Goal: Transaction & Acquisition: Purchase product/service

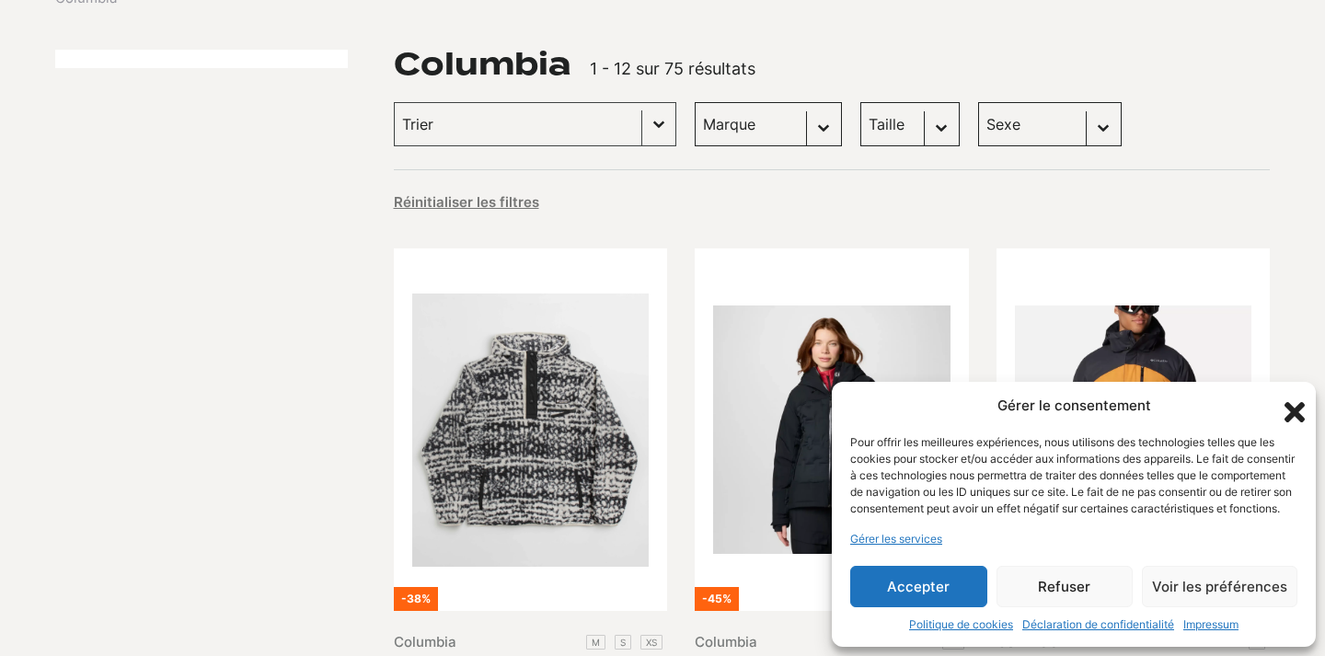
scroll to position [235, 0]
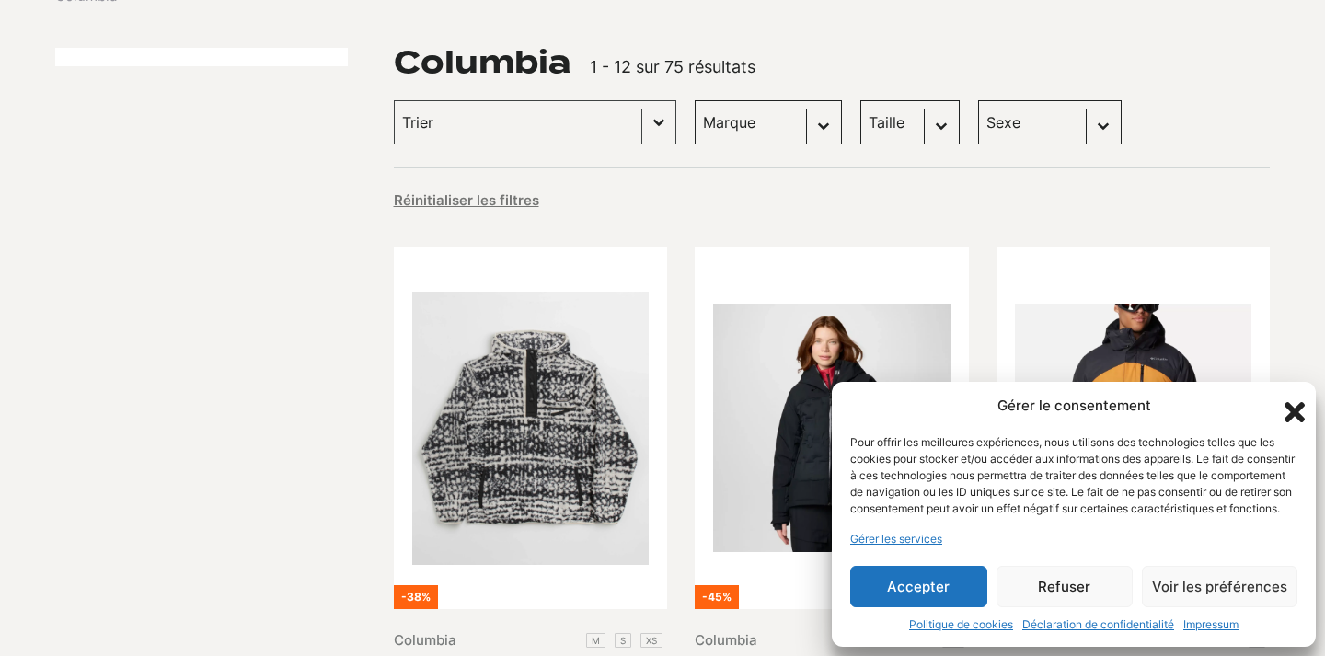
click at [1298, 402] on icon "Fermer la boîte de dialogue" at bounding box center [1295, 412] width 20 height 20
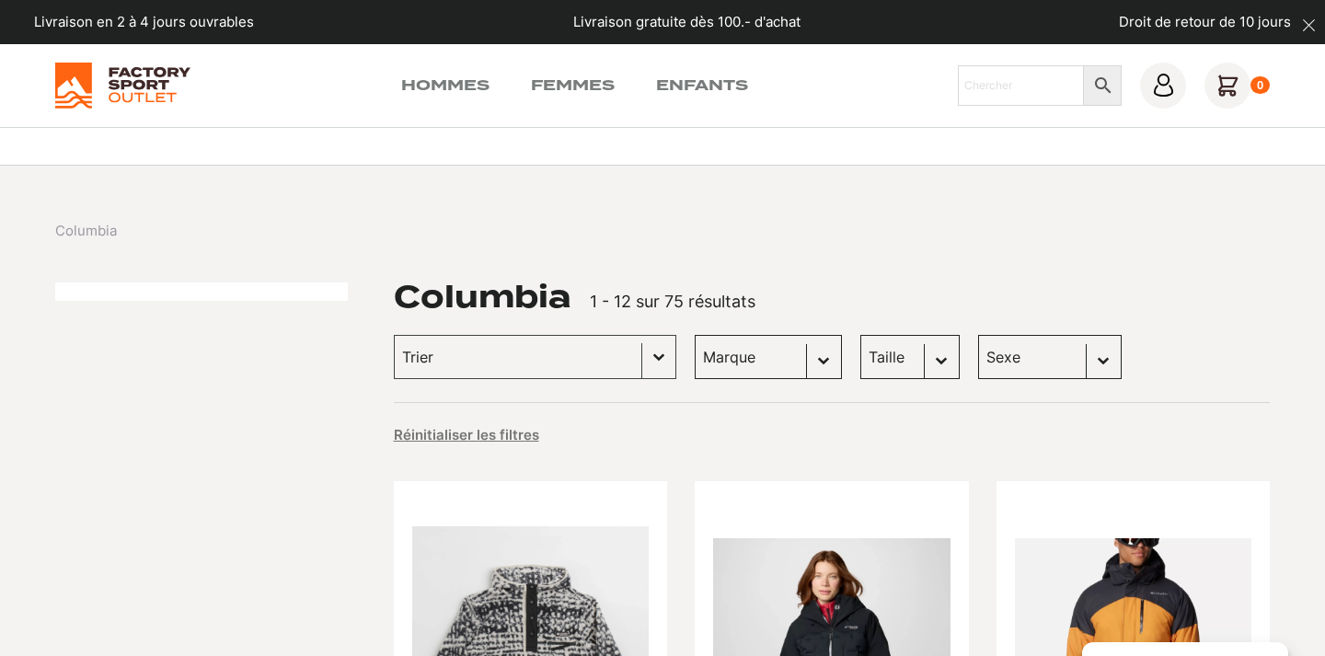
scroll to position [0, 0]
click at [560, 90] on link "Femmes" at bounding box center [573, 86] width 84 height 22
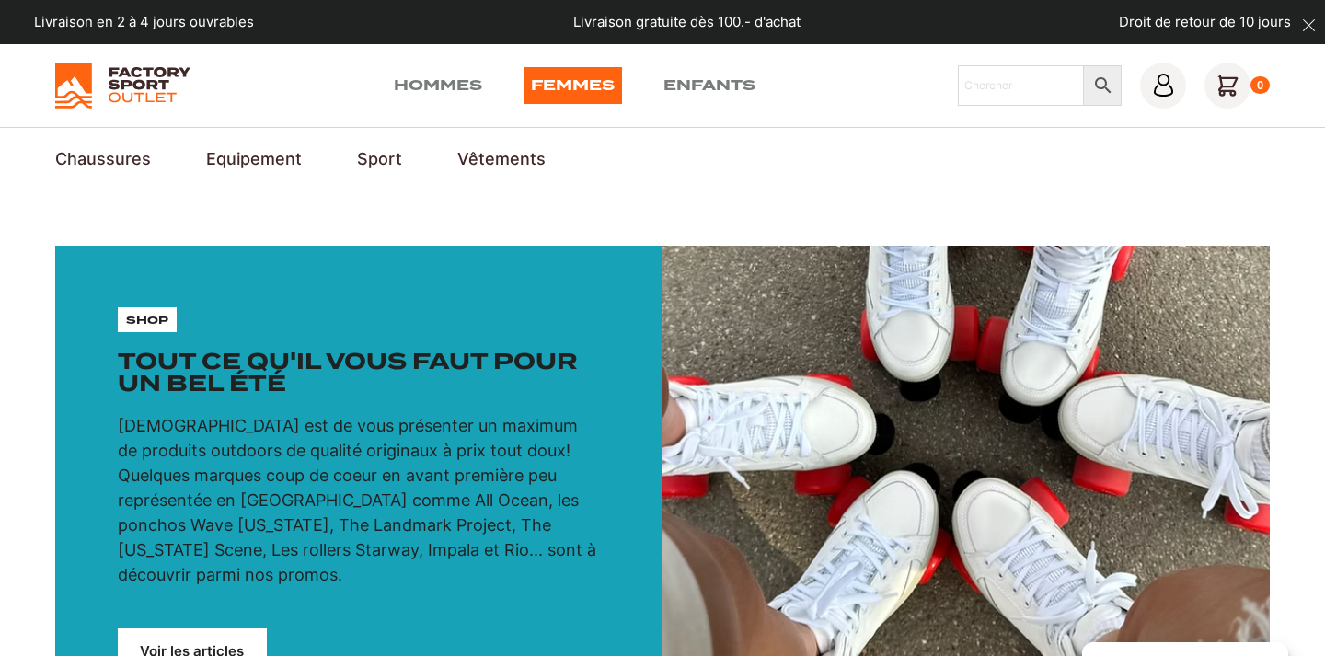
scroll to position [341, 0]
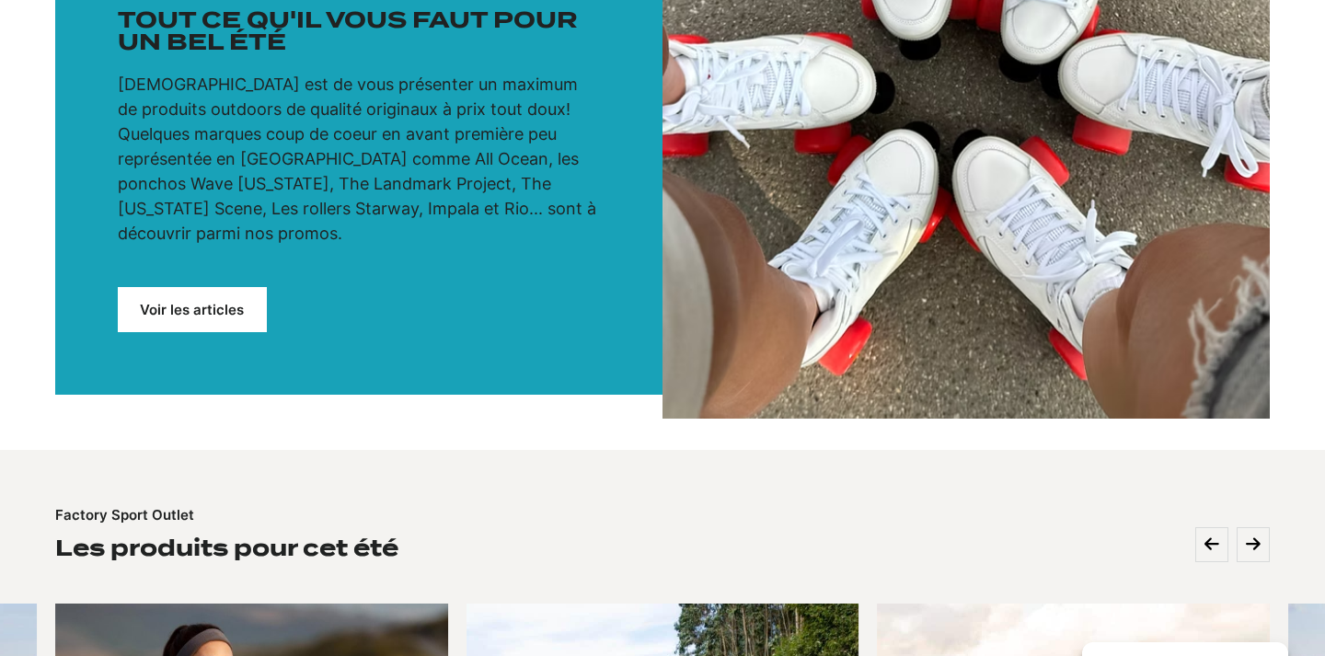
click at [220, 287] on link "Voir les articles" at bounding box center [192, 309] width 149 height 45
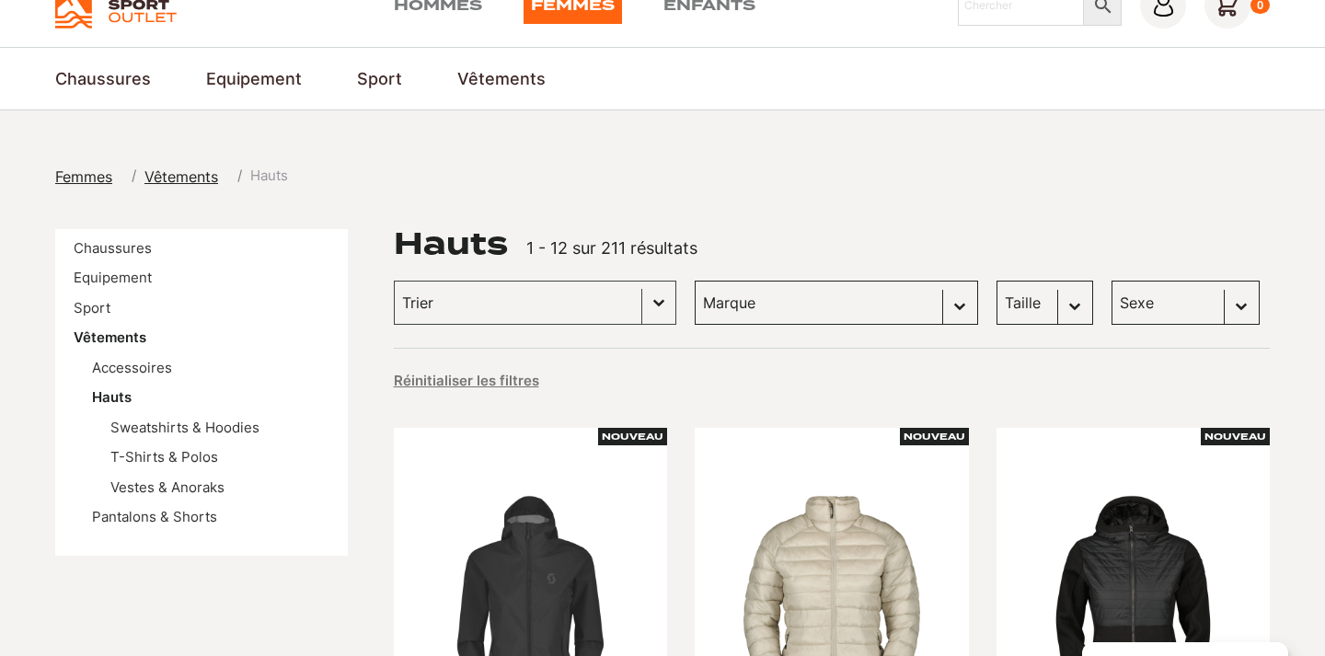
scroll to position [91, 0]
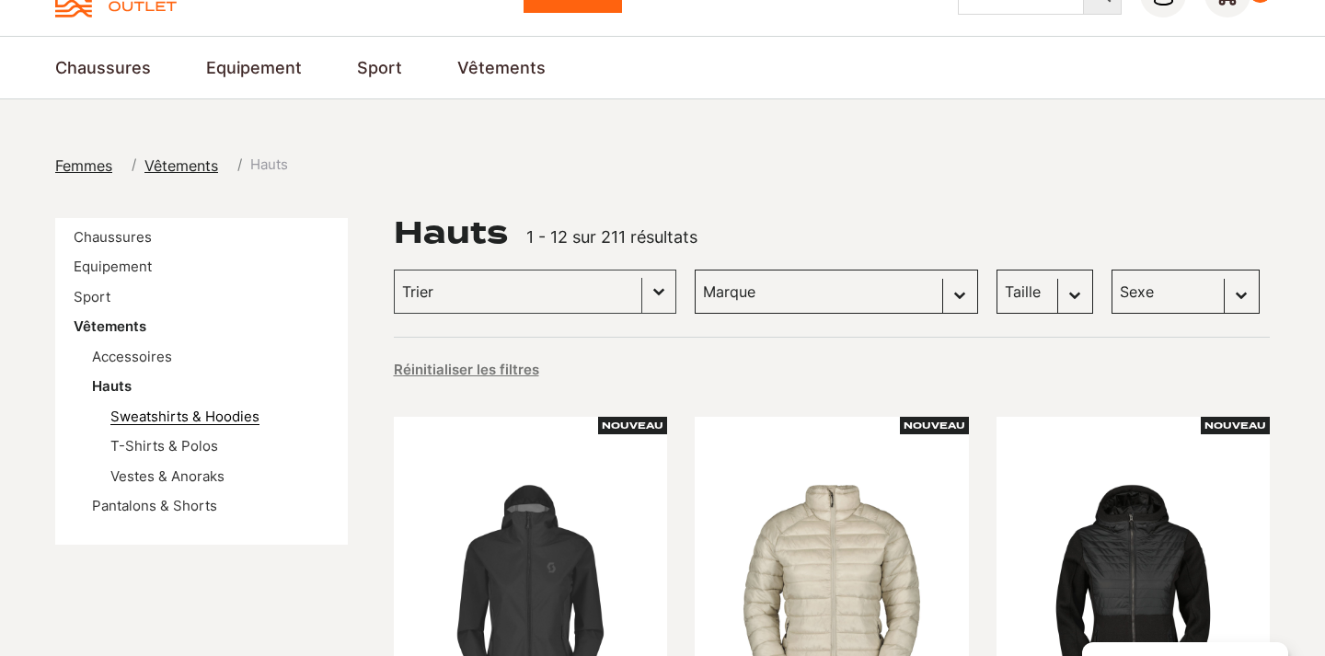
click at [219, 410] on link "Sweatshirts & Hoodies" at bounding box center [184, 416] width 149 height 17
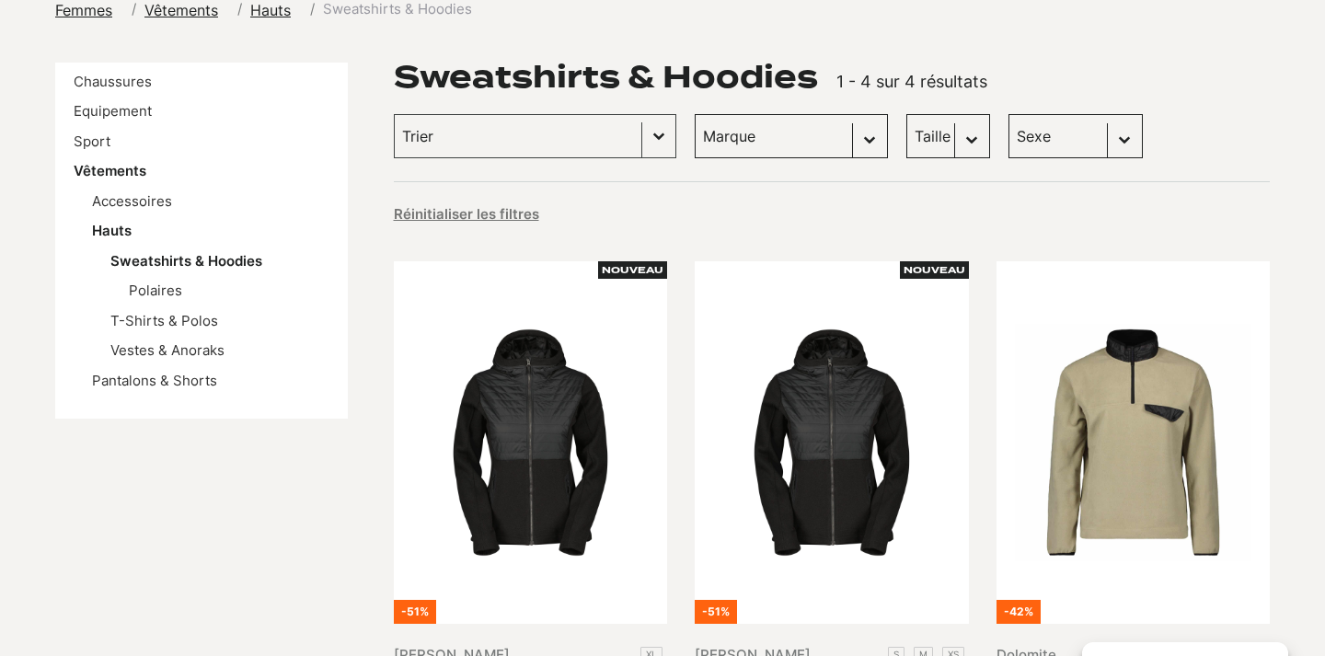
scroll to position [258, 0]
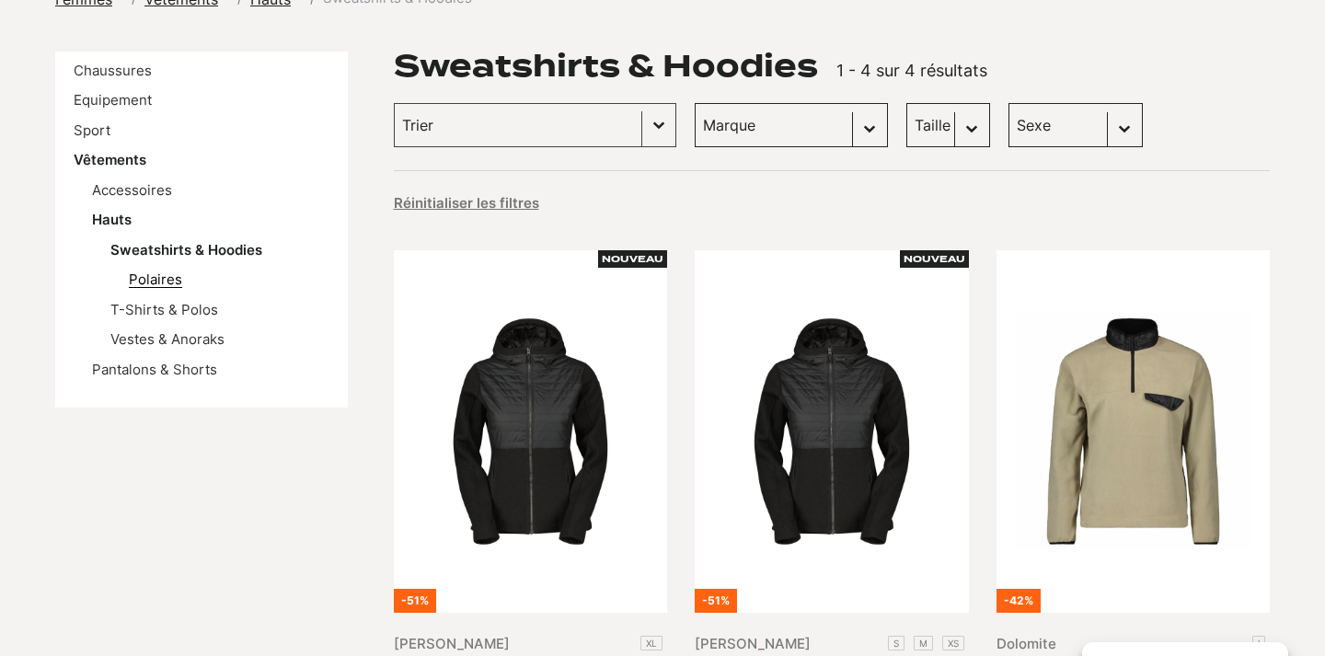
click at [165, 283] on link "Polaires" at bounding box center [155, 279] width 53 height 17
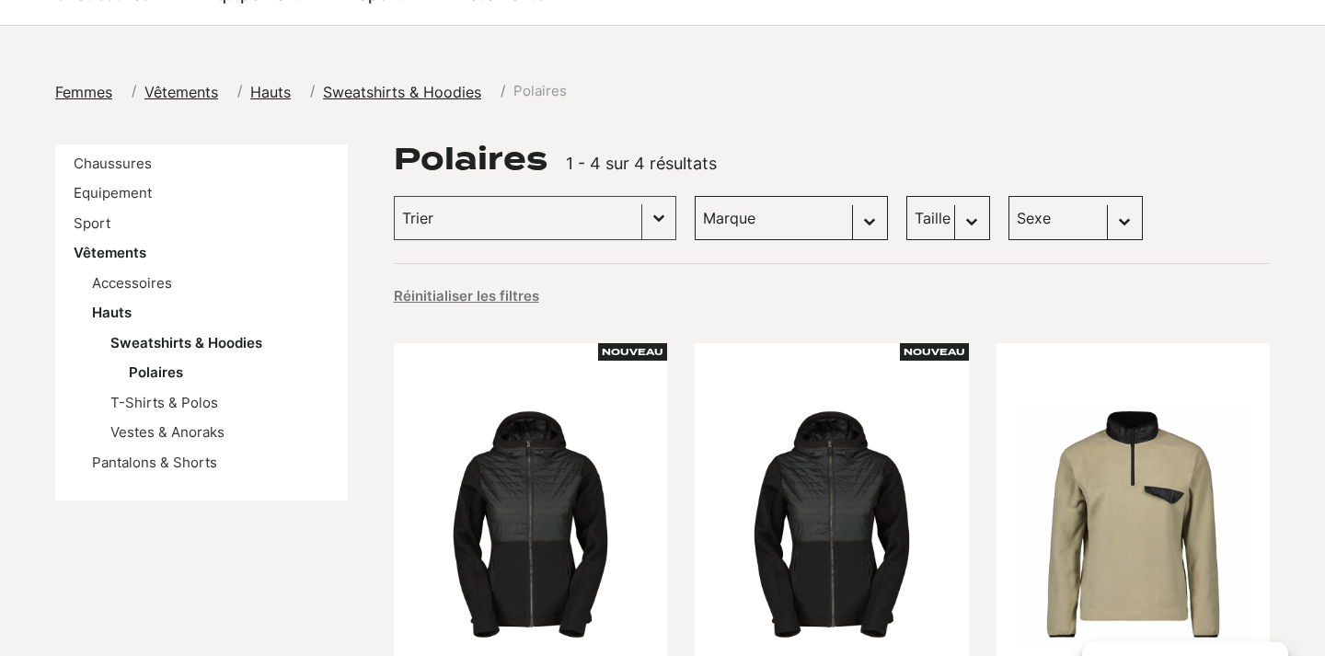
scroll to position [148, 0]
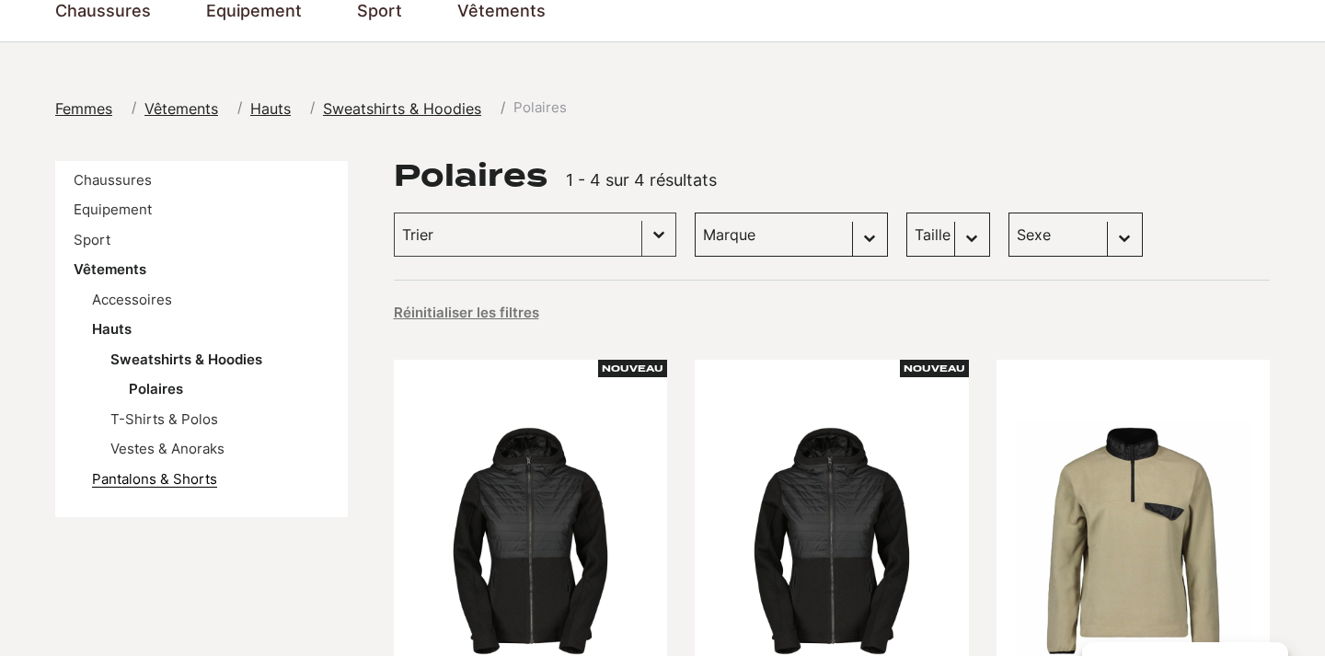
click at [196, 476] on link "Pantalons & Shorts" at bounding box center [154, 478] width 125 height 17
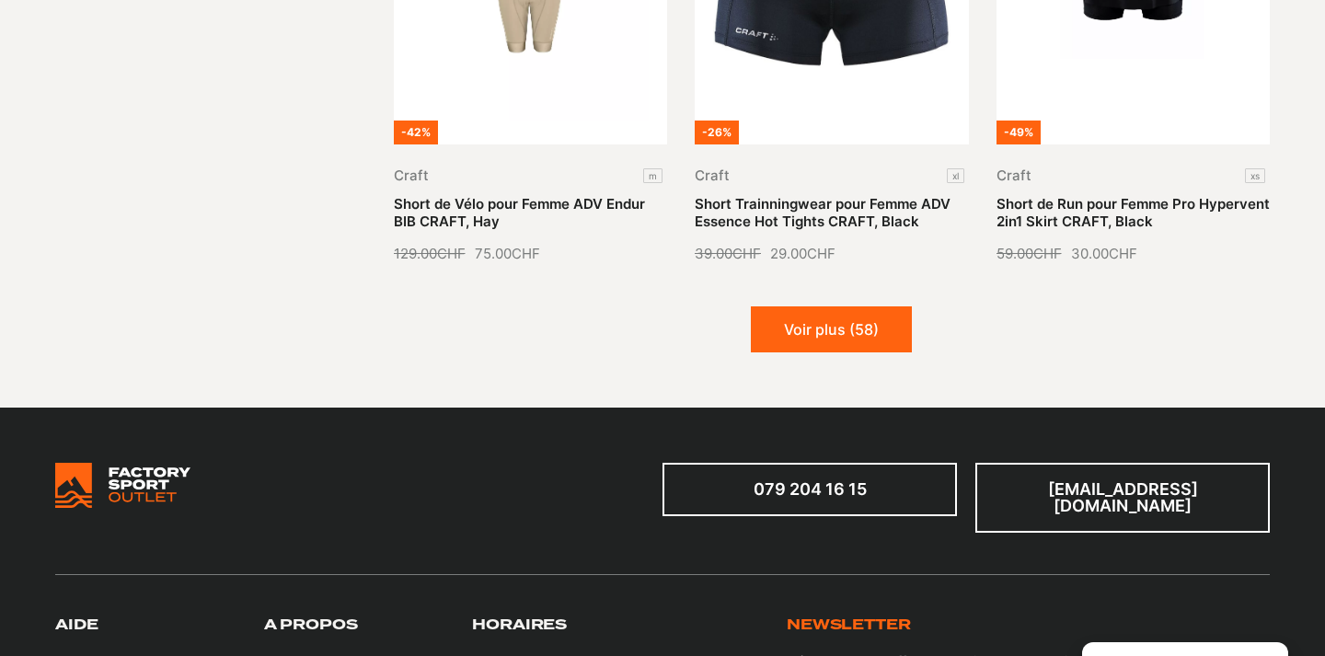
scroll to position [2282, 0]
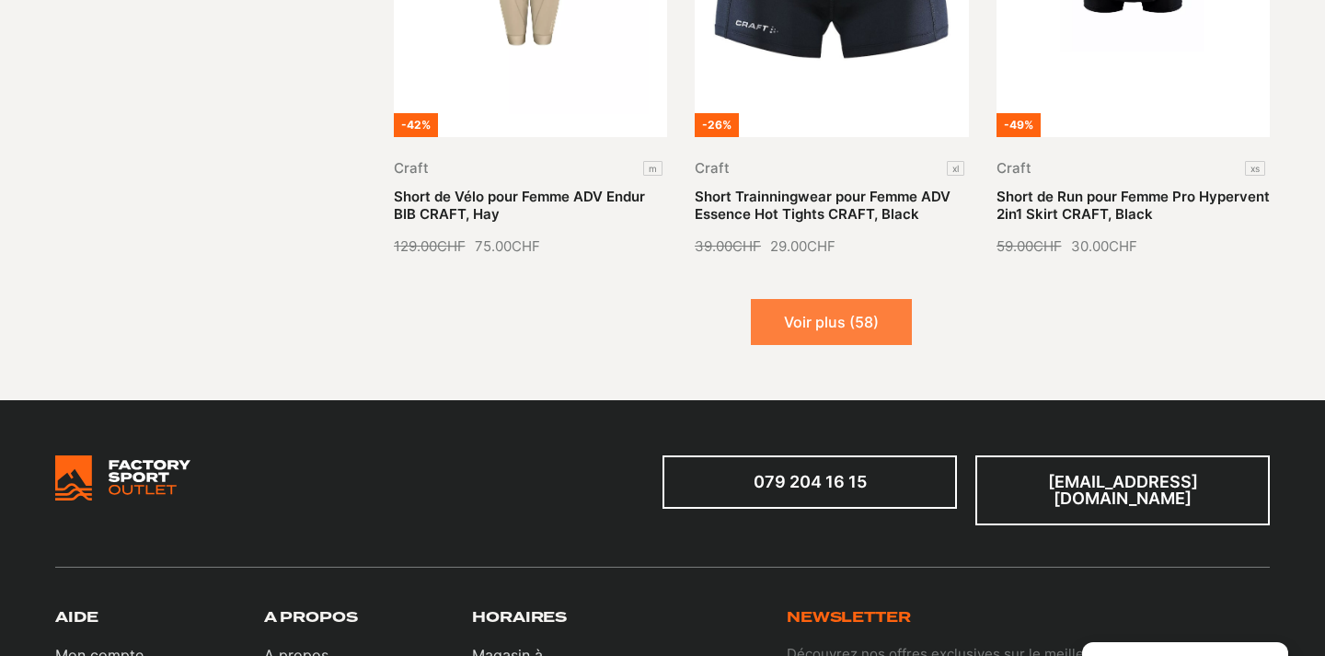
click at [836, 310] on button "Voir plus (58)" at bounding box center [831, 322] width 161 height 46
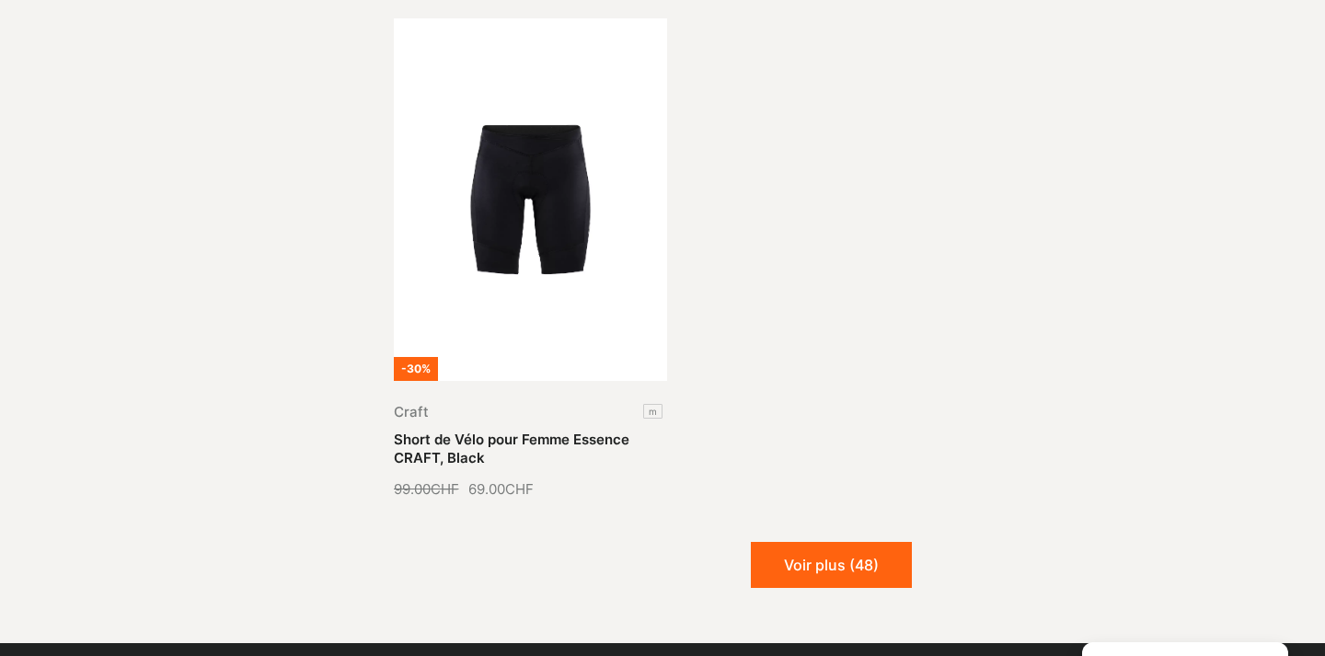
scroll to position [4101, 0]
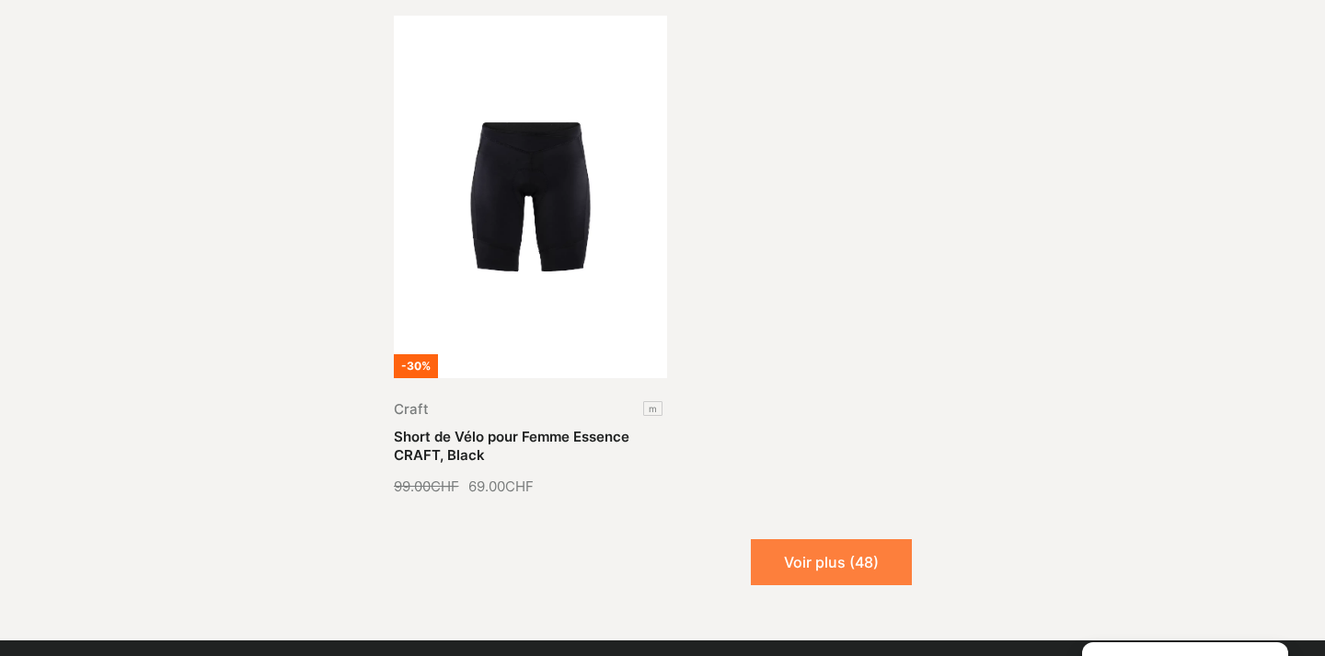
click at [813, 539] on button "Voir plus (48)" at bounding box center [831, 562] width 161 height 46
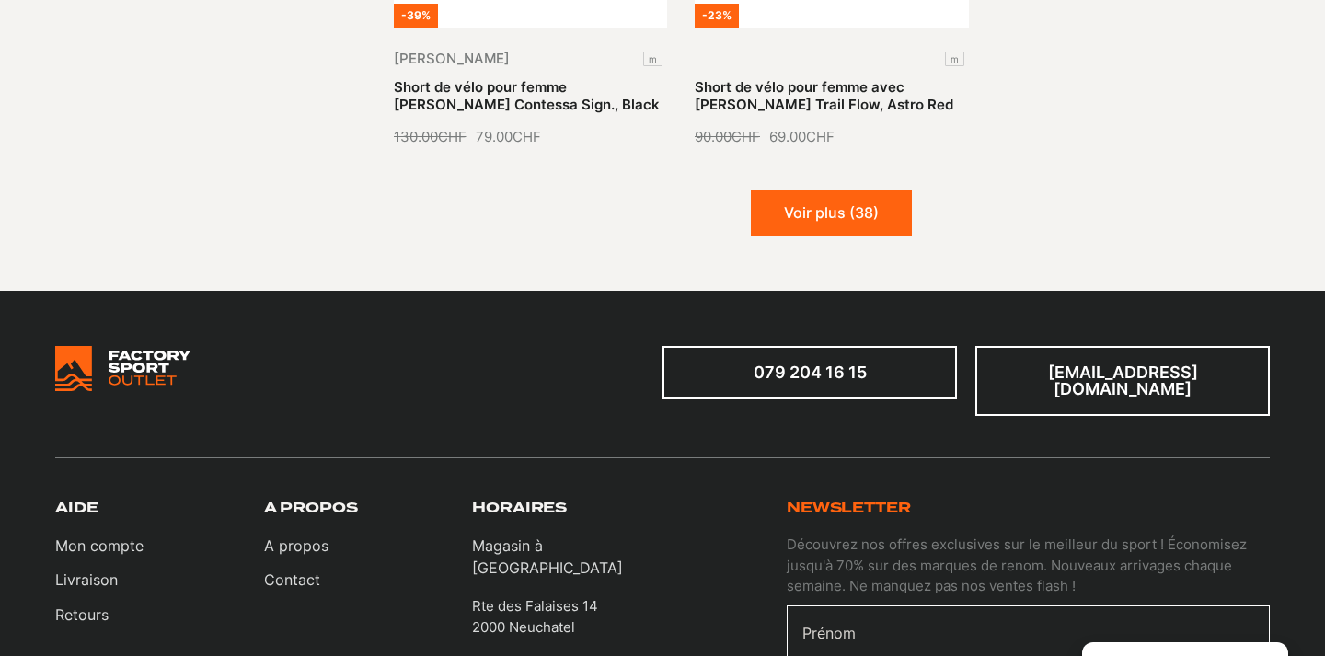
scroll to position [5973, 0]
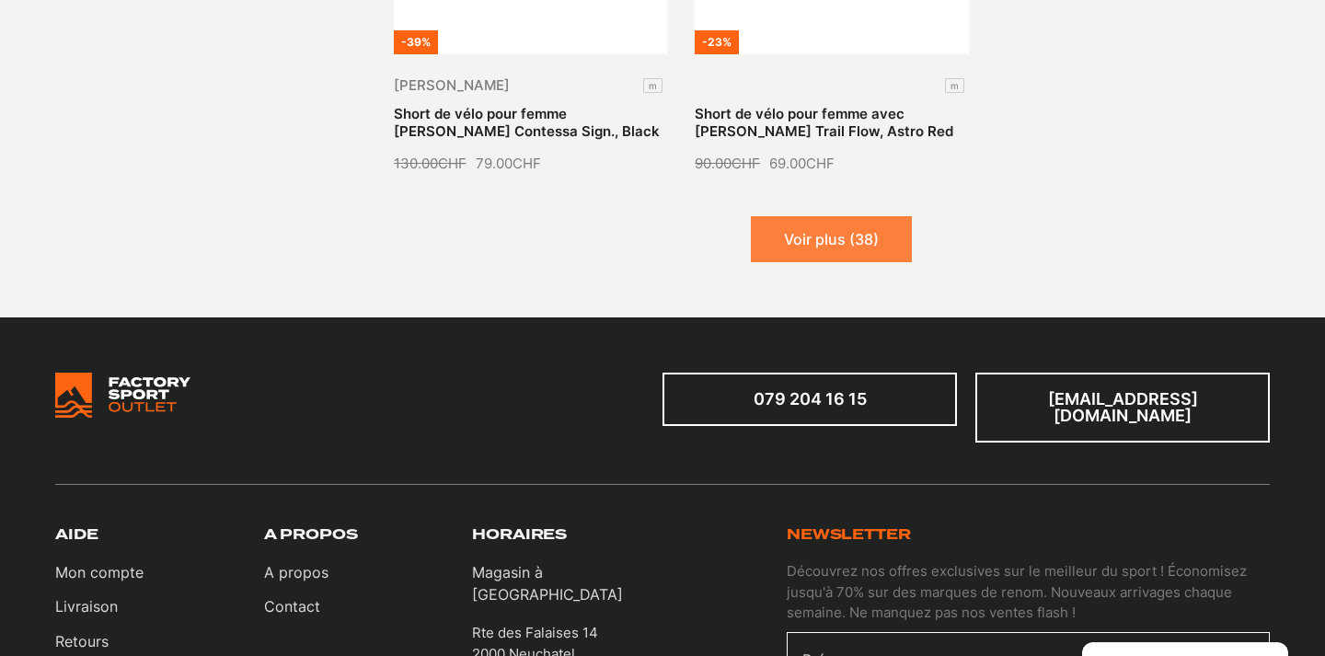
click at [842, 216] on button "Voir plus (38)" at bounding box center [831, 239] width 161 height 46
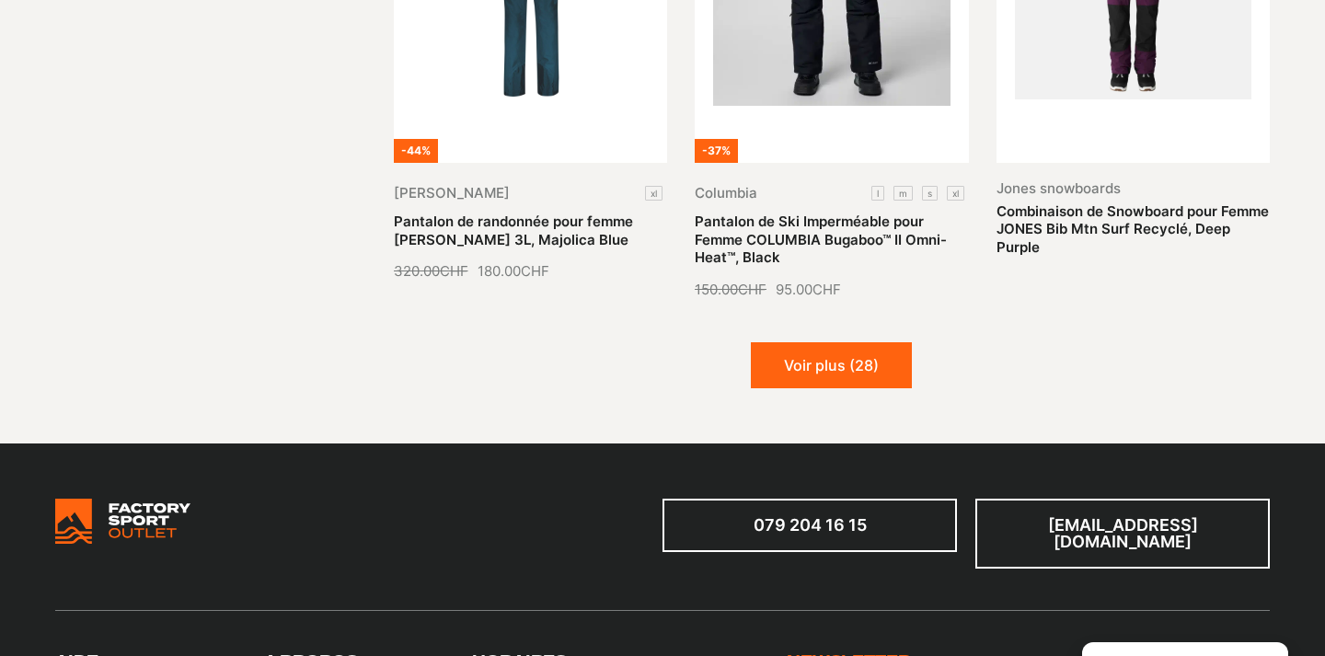
scroll to position [7436, 0]
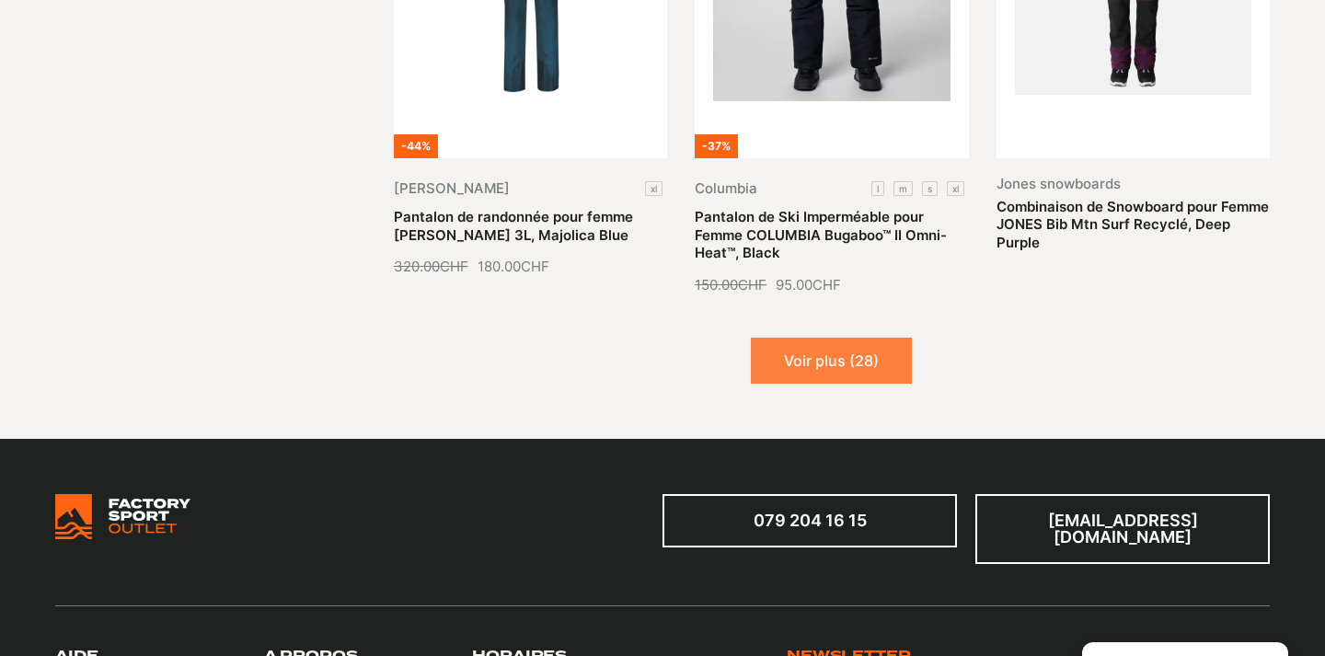
click at [824, 338] on button "Voir plus (28)" at bounding box center [831, 361] width 161 height 46
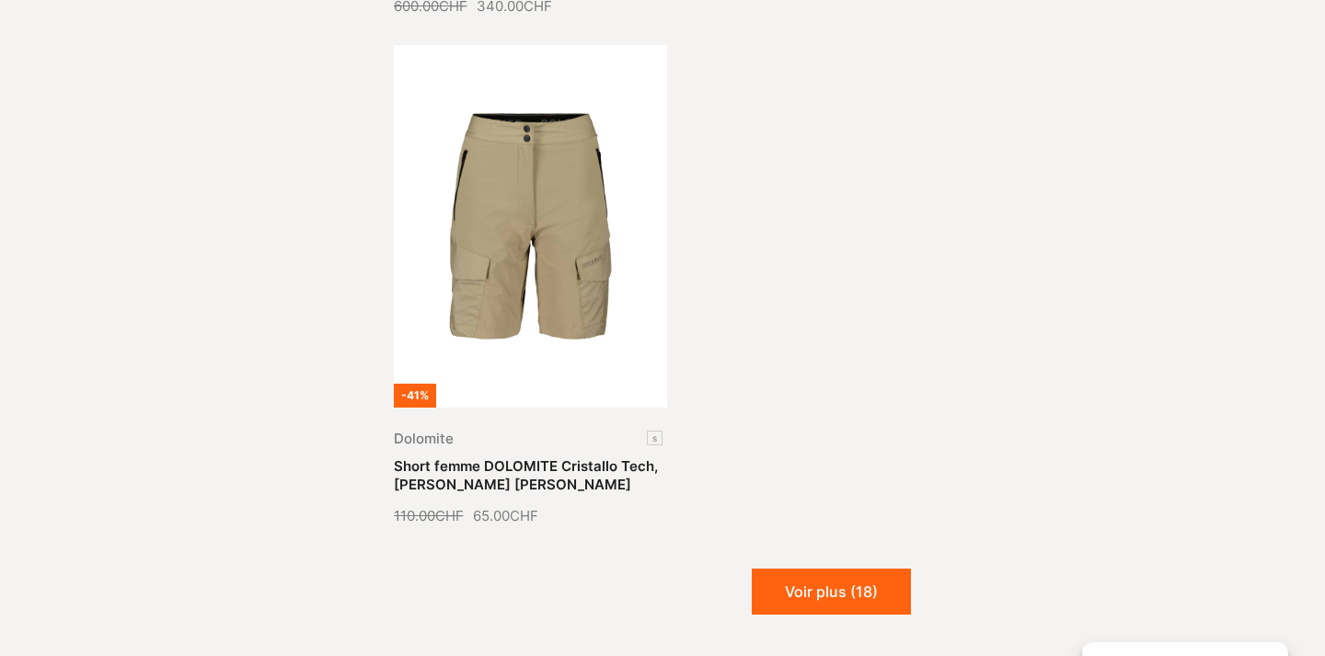
scroll to position [9327, 0]
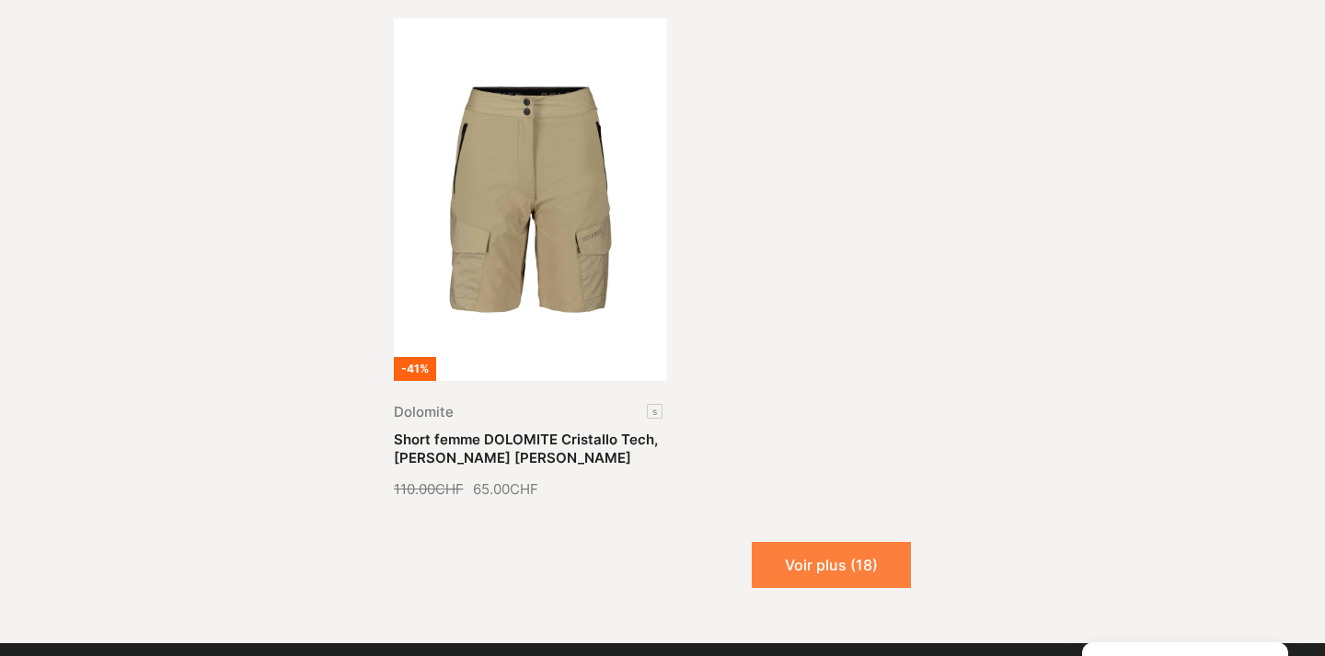
click at [834, 542] on button "Voir plus (18)" at bounding box center [831, 565] width 159 height 46
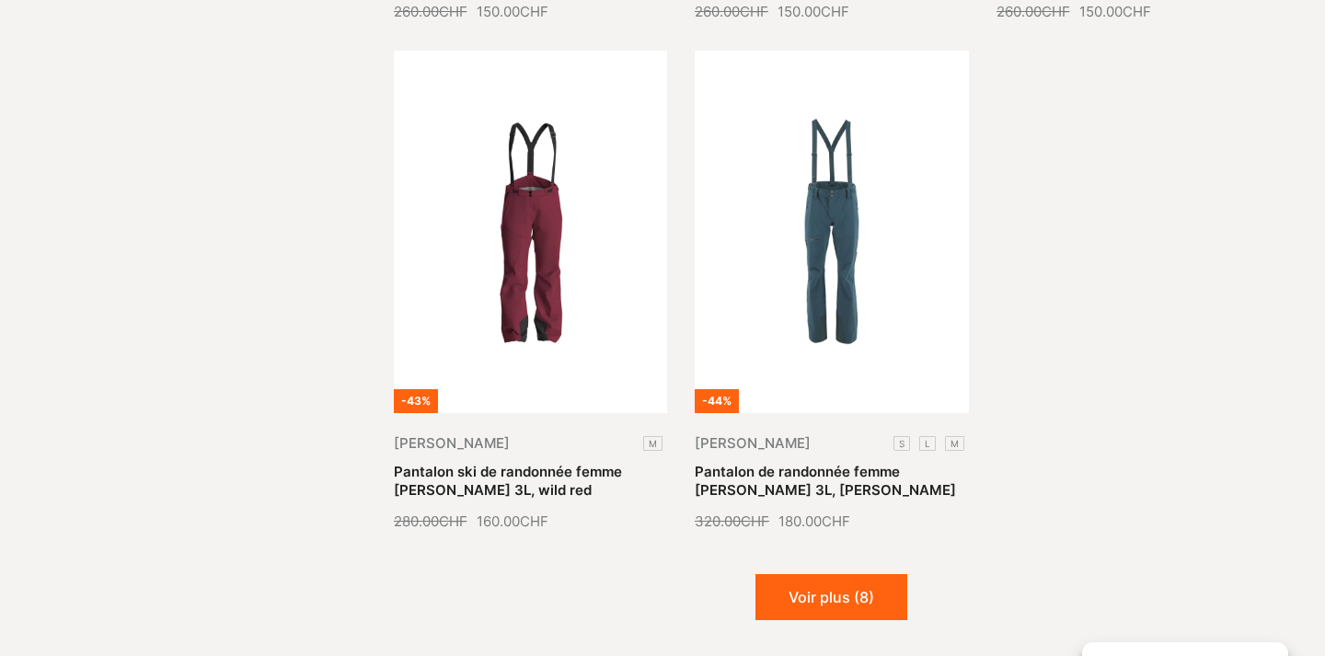
scroll to position [10910, 0]
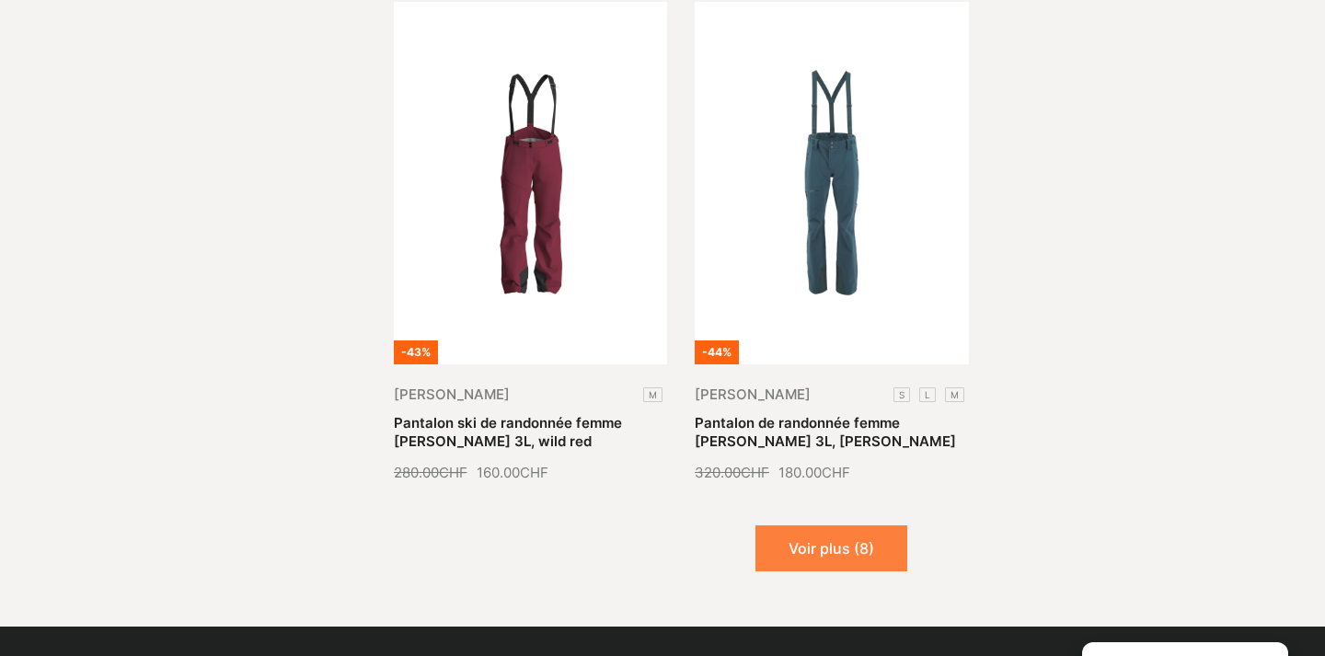
click at [825, 525] on button "Voir plus (8)" at bounding box center [832, 548] width 152 height 46
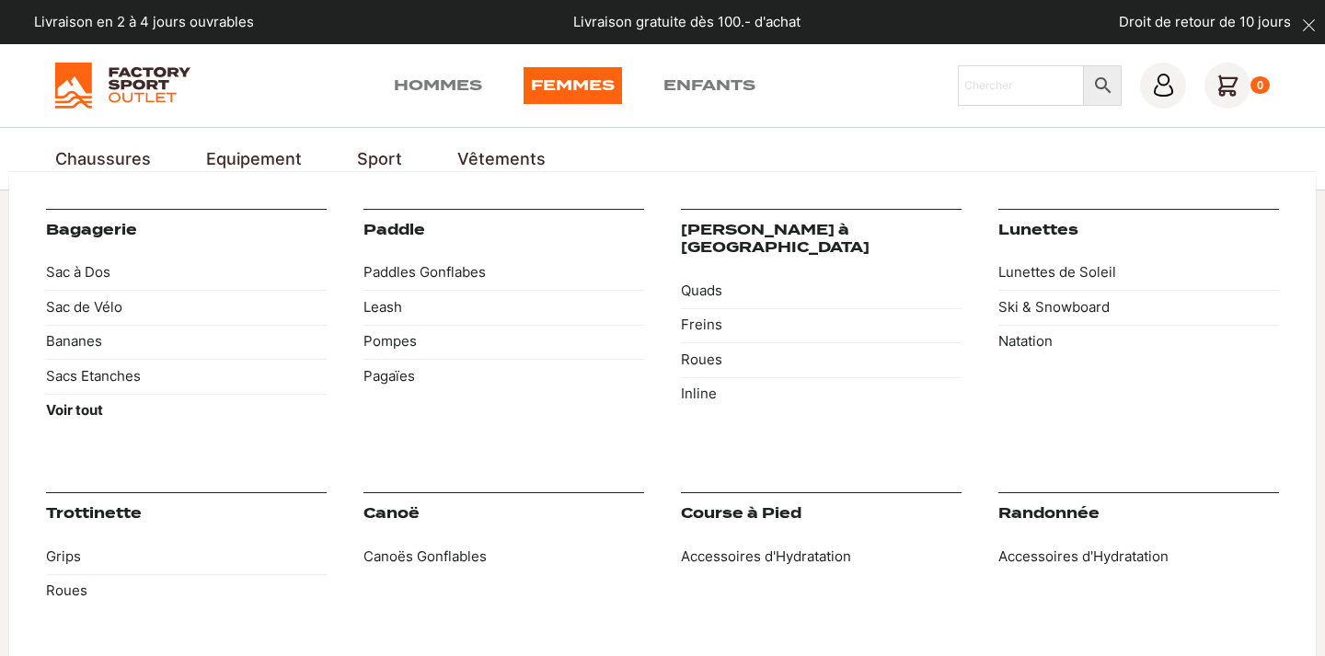
scroll to position [0, 0]
